Goal: Obtain resource: Download file/media

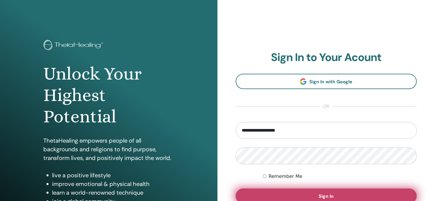
type input "**********"
click at [326, 191] on button "Sign In" at bounding box center [326, 195] width 181 height 15
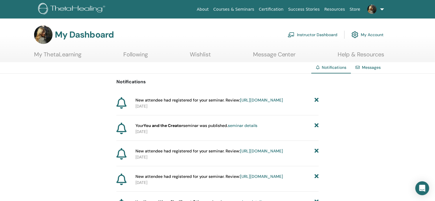
click at [326, 33] on link "Instructor Dashboard" at bounding box center [313, 34] width 50 height 13
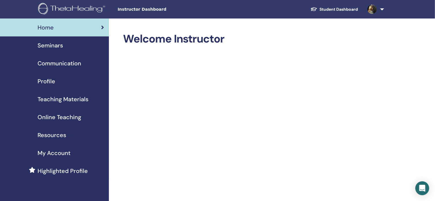
click at [57, 45] on span "Seminars" at bounding box center [50, 45] width 25 height 9
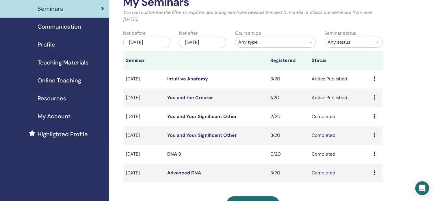
scroll to position [66, 0]
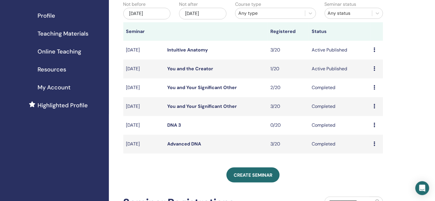
click at [196, 69] on link "You and the Creator" at bounding box center [190, 69] width 46 height 6
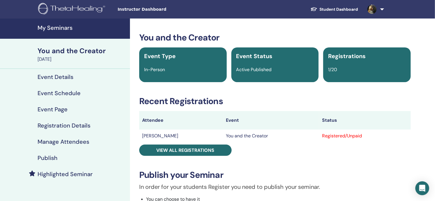
click at [50, 141] on h4 "Manage Attendees" at bounding box center [64, 141] width 52 height 7
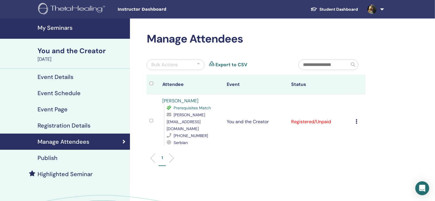
click at [358, 119] on icon at bounding box center [357, 121] width 2 height 5
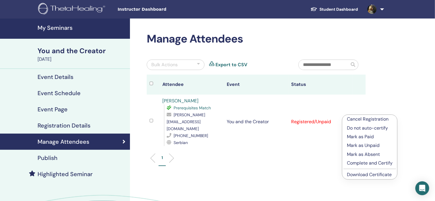
click at [362, 173] on link "Download Certificate" at bounding box center [369, 174] width 45 height 6
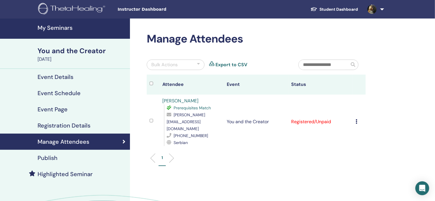
click at [384, 8] on link at bounding box center [375, 9] width 24 height 19
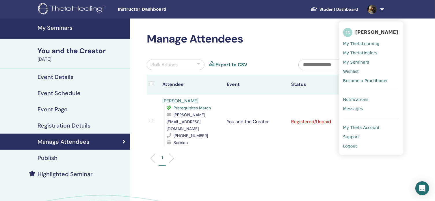
click at [353, 146] on span "Logout" at bounding box center [350, 145] width 14 height 5
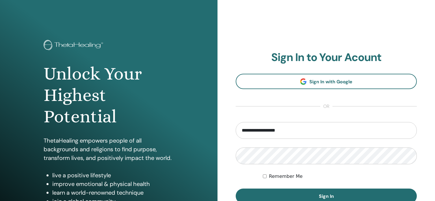
type input "**********"
